Goal: Browse casually

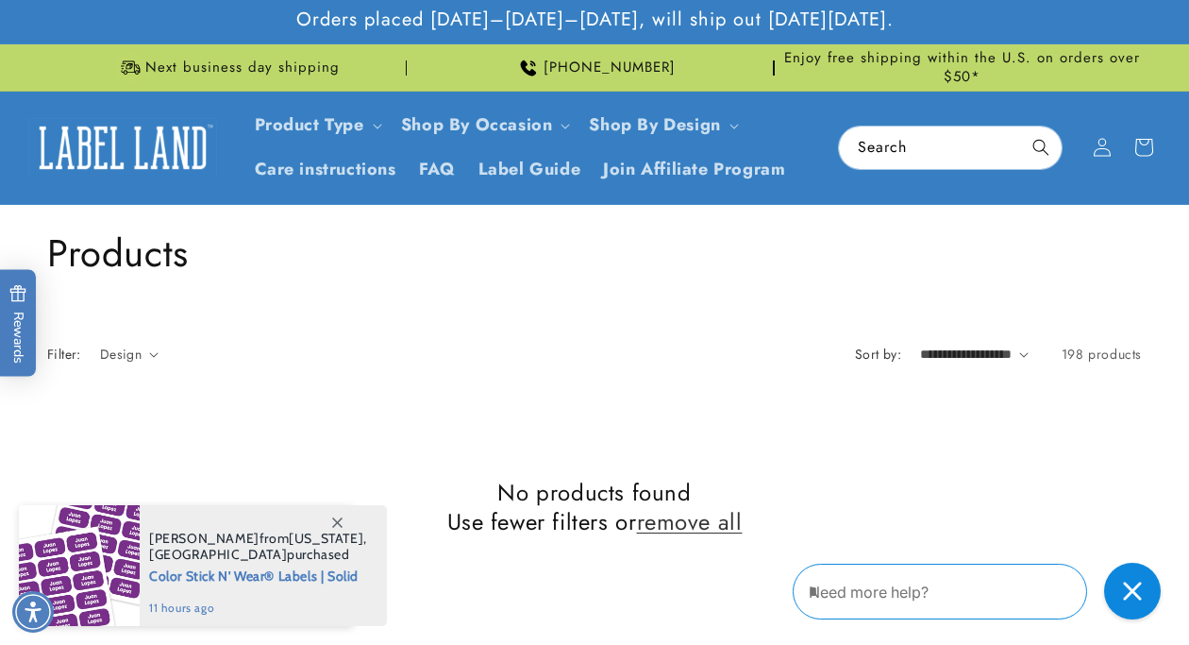
scroll to position [814, 0]
